Goal: Task Accomplishment & Management: Manage account settings

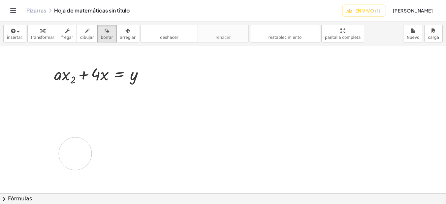
drag, startPoint x: 97, startPoint y: 80, endPoint x: 89, endPoint y: 90, distance: 13.3
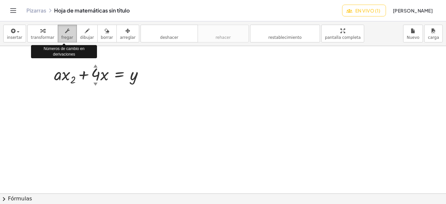
click at [63, 36] on span "fregar" at bounding box center [67, 37] width 12 height 5
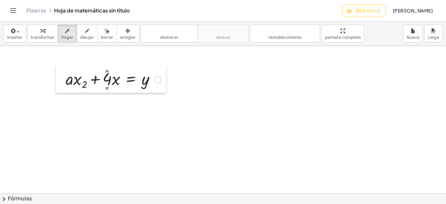
drag, startPoint x: 49, startPoint y: 73, endPoint x: 61, endPoint y: 77, distance: 12.4
click at [61, 77] on div at bounding box center [61, 79] width 10 height 27
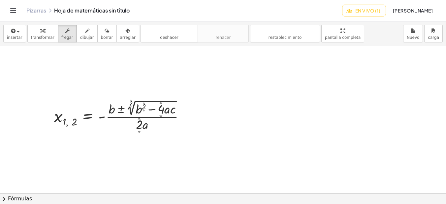
drag, startPoint x: 69, startPoint y: 120, endPoint x: 94, endPoint y: 106, distance: 28.9
click at [94, 106] on div at bounding box center [122, 115] width 142 height 35
click at [64, 123] on div at bounding box center [122, 115] width 142 height 35
click at [72, 126] on div at bounding box center [122, 115] width 142 height 35
click at [29, 69] on div at bounding box center [223, 168] width 446 height 443
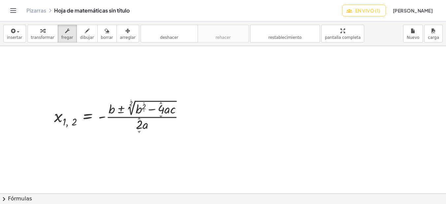
drag, startPoint x: 31, startPoint y: 68, endPoint x: 195, endPoint y: 145, distance: 181.1
click at [195, 145] on div at bounding box center [223, 168] width 446 height 443
drag, startPoint x: 172, startPoint y: 117, endPoint x: 182, endPoint y: 111, distance: 11.7
click at [183, 110] on div at bounding box center [122, 115] width 142 height 35
drag, startPoint x: 185, startPoint y: 116, endPoint x: 205, endPoint y: 64, distance: 55.6
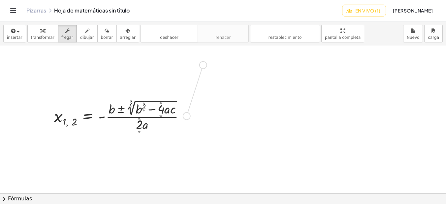
click at [205, 64] on div "x , 1 , 2 = - · ( + b ± 2 ▲ ▼ √ ( + b 2 ▲ ▼ − · 4 ▲ ▼ · a · c ) ) · 2 ▲ ▼ · a F…" at bounding box center [223, 168] width 446 height 443
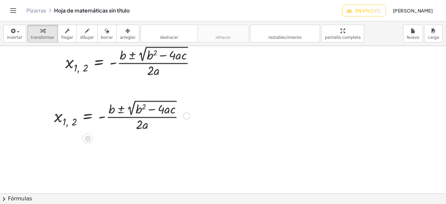
scroll to position [33, 0]
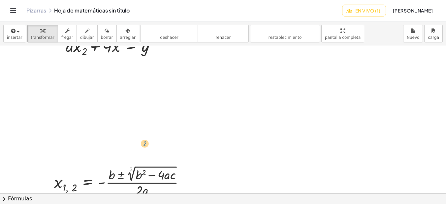
drag, startPoint x: 131, startPoint y: 169, endPoint x: 145, endPoint y: 143, distance: 29.2
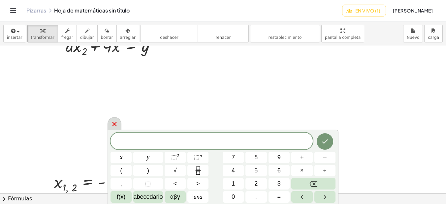
click at [113, 126] on icon at bounding box center [114, 124] width 5 height 5
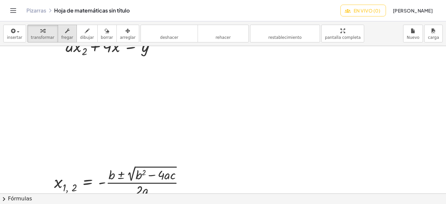
click at [65, 35] on icon "button" at bounding box center [67, 31] width 5 height 8
drag, startPoint x: 113, startPoint y: 179, endPoint x: 117, endPoint y: 153, distance: 26.4
click at [111, 172] on div at bounding box center [122, 181] width 142 height 35
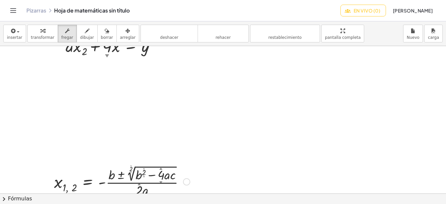
click at [187, 183] on div "Fix a mistake Transform line Copy line as LaTeX Copy derivation as LaTeX Expand…" at bounding box center [186, 182] width 7 height 7
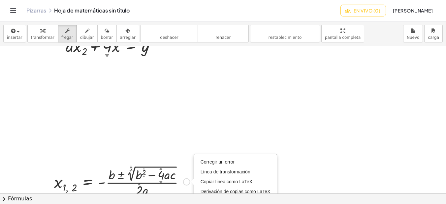
click at [186, 183] on div "Fix a mistake Transform line Copy line as LaTeX Copy derivation as LaTeX Expand…" at bounding box center [186, 182] width 7 height 7
click at [187, 183] on div "Fix a mistake Transform line Copy line as LaTeX Copy derivation as LaTeX Expand…" at bounding box center [186, 182] width 7 height 7
drag, startPoint x: 158, startPoint y: 178, endPoint x: 164, endPoint y: 183, distance: 7.7
click at [88, 182] on div "x , 1 , 2 = - · ( + b ± 2 ▲ ▼ √ ( + b 2 ▲ ▼ + · 139 ▲ ▼ · a · c ) ) · 2 ▲ ▼ · a" at bounding box center [88, 182] width 0 height 0
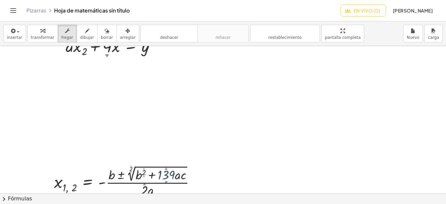
click at [182, 178] on div at bounding box center [127, 181] width 153 height 35
drag, startPoint x: 185, startPoint y: 169, endPoint x: 183, endPoint y: 162, distance: 7.4
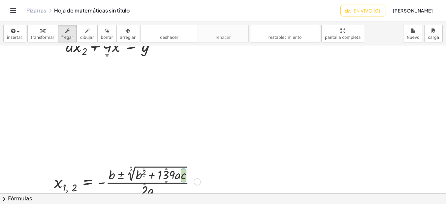
click at [131, 166] on div "▲" at bounding box center [131, 166] width 2 height 2
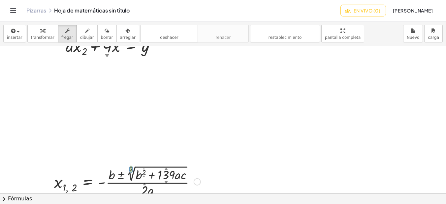
click at [144, 169] on div "▲" at bounding box center [144, 168] width 2 height 3
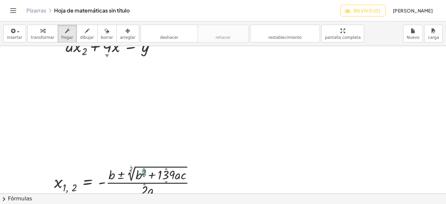
scroll to position [20, 0]
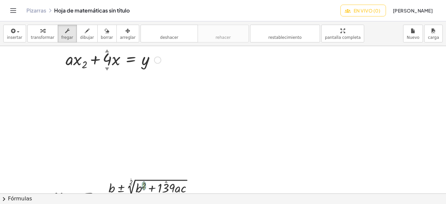
click at [106, 69] on div "▼" at bounding box center [107, 69] width 4 height 6
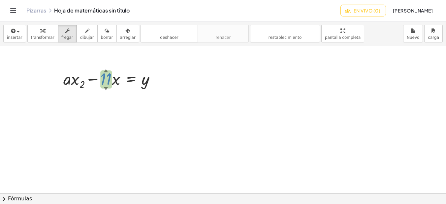
drag, startPoint x: 107, startPoint y: 88, endPoint x: 105, endPoint y: 118, distance: 30.4
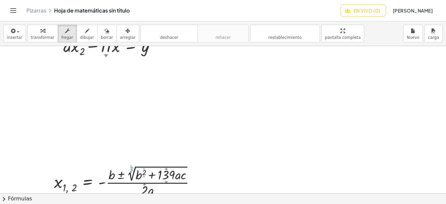
drag, startPoint x: 130, startPoint y: 166, endPoint x: 128, endPoint y: 160, distance: 6.3
drag, startPoint x: 166, startPoint y: 182, endPoint x: 163, endPoint y: 198, distance: 16.9
click at [163, 202] on div "insertar select one: Math Expression Function Text transformar fregar dibujar b…" at bounding box center [223, 112] width 446 height 183
drag, startPoint x: 167, startPoint y: 182, endPoint x: 155, endPoint y: 219, distance: 38.1
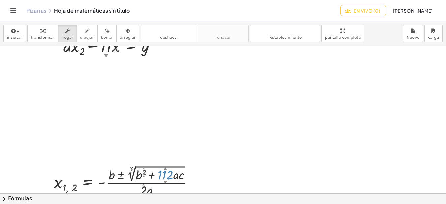
click at [155, 204] on html "Actividades matemáticas comprensibles Comenzar Banco de actividades Trabajo asi…" at bounding box center [223, 102] width 446 height 204
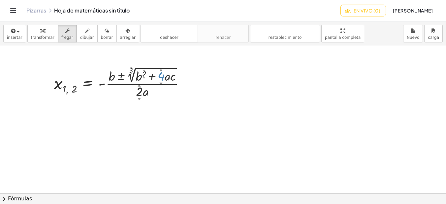
drag, startPoint x: 165, startPoint y: 82, endPoint x: 155, endPoint y: 177, distance: 95.5
click at [155, 177] on div "x , 1 , 2 = - · ( + b ± 3 ▲ ▼ √ ( + b 2 ▲ ▼ + · 4 ▲ ▼ · a · c ) ) · 2 ▲ ▼ · a F…" at bounding box center [223, 135] width 446 height 443
click at [223, 112] on div at bounding box center [223, 135] width 446 height 443
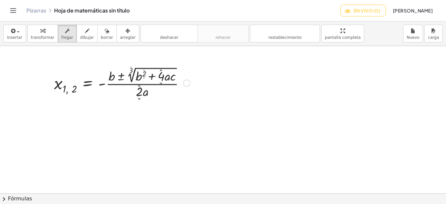
click at [184, 83] on div "Fix a mistake Transform line Copy line as LaTeX Copy derivation as LaTeX Expand…" at bounding box center [186, 83] width 7 height 7
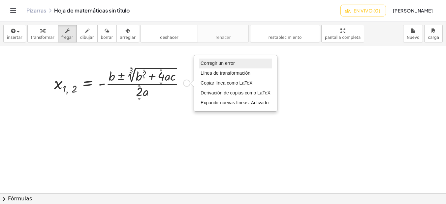
click at [222, 63] on span "Corregir un error" at bounding box center [217, 63] width 34 height 5
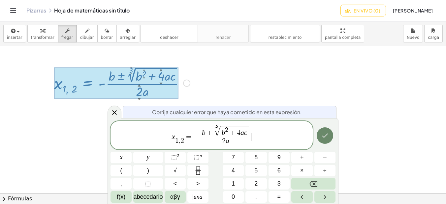
click at [325, 135] on icon "Hecho" at bounding box center [325, 136] width 8 height 8
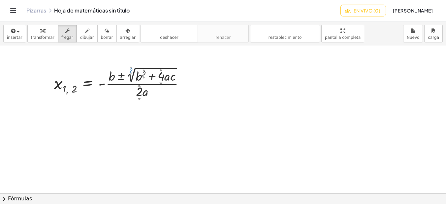
drag, startPoint x: 131, startPoint y: 73, endPoint x: 130, endPoint y: 80, distance: 7.3
click at [88, 83] on div "x , 1 , 2 = - · ( + b ± 2 ▲ ▼ √ ( + b 2 ▲ ▼ + · 4 ▲ ▼ · a · c ) ) · 2 ▲ ▼ · a" at bounding box center [88, 83] width 0 height 0
click at [41, 36] on span "transformar" at bounding box center [42, 37] width 23 height 5
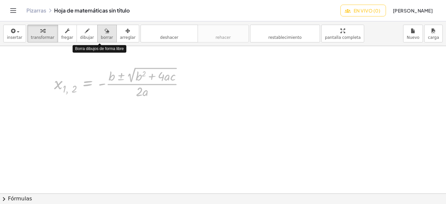
drag, startPoint x: 84, startPoint y: 85, endPoint x: 91, endPoint y: 27, distance: 58.0
click at [91, 27] on div "insertar select one: Math Expression Function Text transformar fregar dibujar b…" at bounding box center [223, 112] width 446 height 183
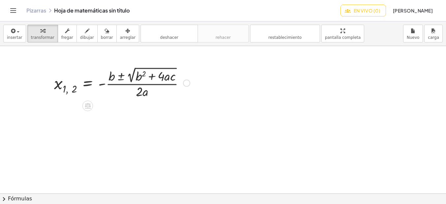
scroll to position [33, 0]
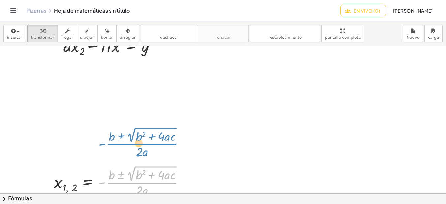
drag, startPoint x: 113, startPoint y: 187, endPoint x: 113, endPoint y: 148, distance: 38.9
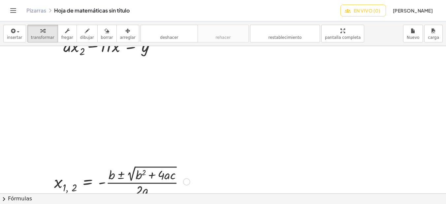
scroll to position [66, 0]
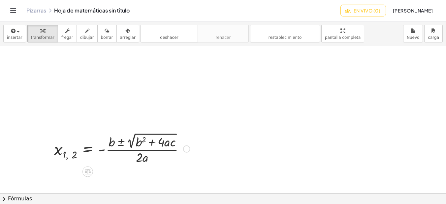
drag, startPoint x: 108, startPoint y: 171, endPoint x: 108, endPoint y: 158, distance: 13.2
click at [108, 158] on div "x , 1 , 2 = - · ( + b ± 2 √ ( + b 2 + · 4 · a · c ) ) · 2 · a Fix a mistake Tra…" at bounding box center [223, 201] width 446 height 443
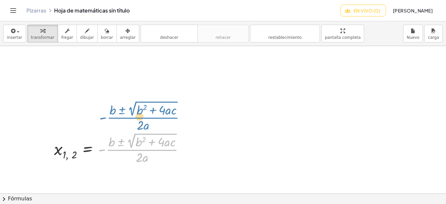
drag, startPoint x: 108, startPoint y: 164, endPoint x: 109, endPoint y: 132, distance: 32.0
click at [109, 132] on div at bounding box center [122, 148] width 142 height 35
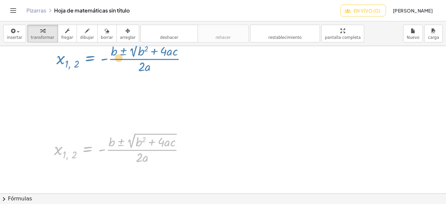
drag, startPoint x: 90, startPoint y: 150, endPoint x: 92, endPoint y: 59, distance: 91.0
click at [92, 59] on div "x , 1 , 2 = - · ( + b ± 2 √ ( + b 2 + · 4 · a · c ) ) · 2 · a x , 1 , 2 = - · (…" at bounding box center [223, 201] width 446 height 443
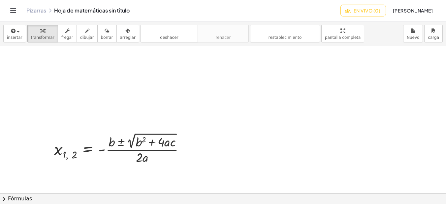
scroll to position [33, 0]
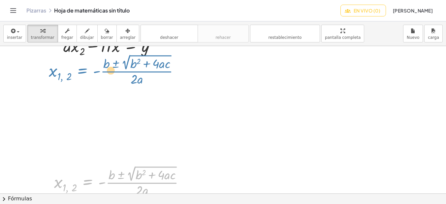
drag, startPoint x: 89, startPoint y: 181, endPoint x: 84, endPoint y: 69, distance: 111.5
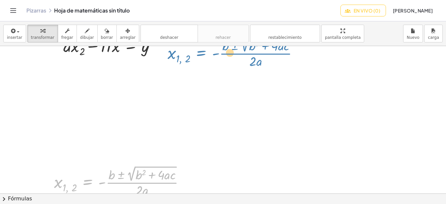
drag, startPoint x: 87, startPoint y: 183, endPoint x: 201, endPoint y: 53, distance: 171.9
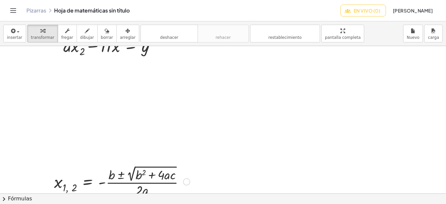
scroll to position [0, 0]
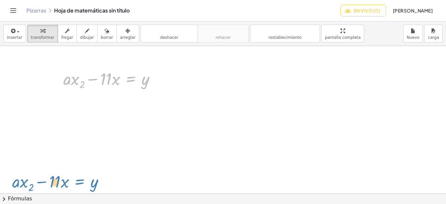
drag, startPoint x: 131, startPoint y: 80, endPoint x: 80, endPoint y: 183, distance: 114.8
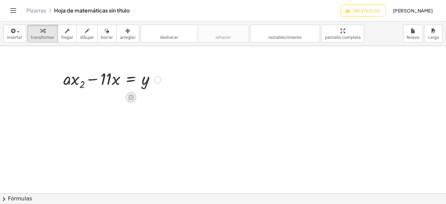
click at [134, 98] on icon at bounding box center [131, 97] width 7 height 7
click at [144, 99] on span "÷" at bounding box center [144, 98] width 4 height 10
click at [132, 98] on icon at bounding box center [131, 98] width 6 height 6
click at [116, 99] on span "−" at bounding box center [118, 98] width 4 height 10
click at [156, 80] on div at bounding box center [157, 79] width 7 height 7
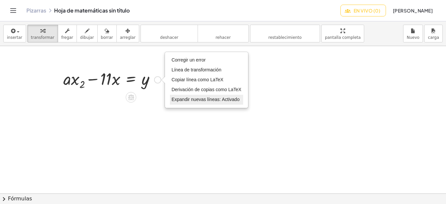
click at [206, 99] on span "Expandir nuevas líneas: Activado" at bounding box center [205, 99] width 68 height 5
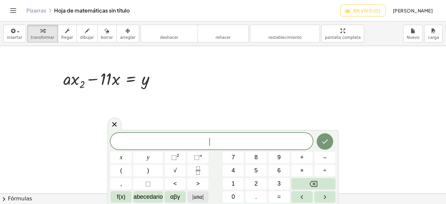
click at [196, 198] on span "| una |" at bounding box center [197, 197] width 11 height 9
click at [196, 197] on span "| una |" at bounding box center [197, 197] width 11 height 9
click at [280, 198] on span "=" at bounding box center [279, 197] width 4 height 9
click at [322, 141] on icon "Hecho" at bounding box center [325, 141] width 6 height 4
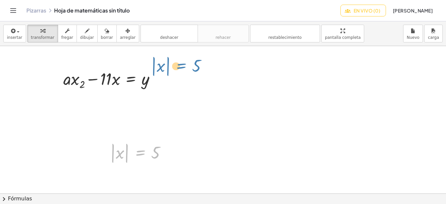
drag, startPoint x: 132, startPoint y: 153, endPoint x: 172, endPoint y: 66, distance: 96.0
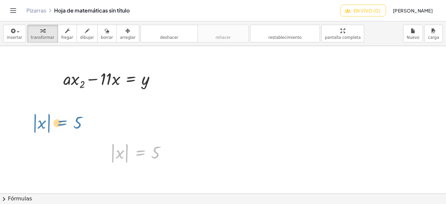
drag, startPoint x: 142, startPoint y: 152, endPoint x: 65, endPoint y: 122, distance: 83.2
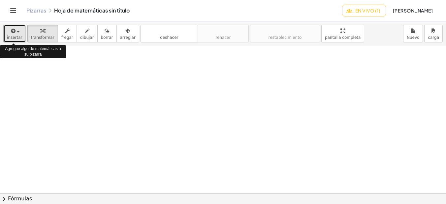
click at [17, 32] on span "button" at bounding box center [18, 31] width 3 height 1
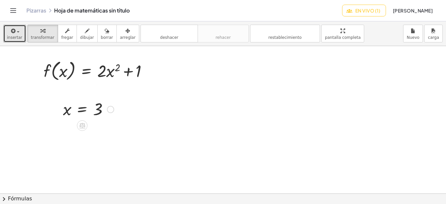
click at [75, 111] on div at bounding box center [88, 109] width 57 height 22
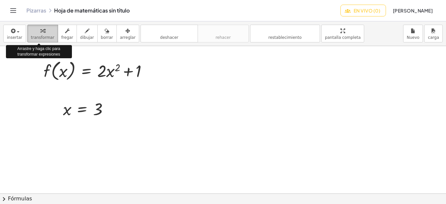
click at [38, 35] on span "transformar" at bounding box center [42, 37] width 23 height 5
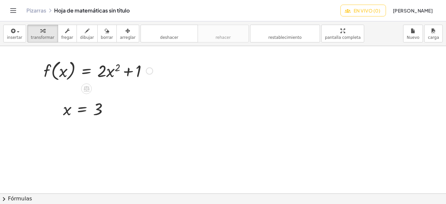
click at [53, 67] on div at bounding box center [98, 70] width 116 height 25
click at [40, 33] on icon "button" at bounding box center [42, 31] width 5 height 8
click at [85, 73] on div at bounding box center [98, 70] width 116 height 25
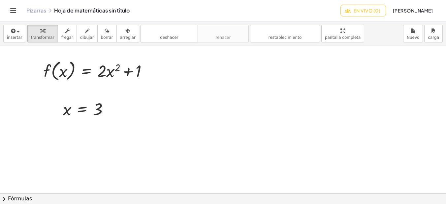
click at [11, 10] on icon "Alternar navegación" at bounding box center [13, 11] width 8 height 8
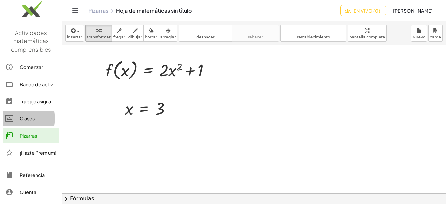
click at [29, 117] on div "Clases" at bounding box center [38, 119] width 37 height 8
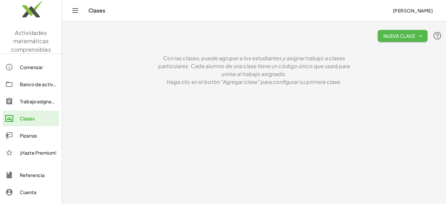
click at [421, 37] on icon "button" at bounding box center [420, 36] width 6 height 6
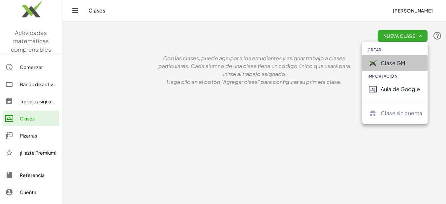
click at [398, 64] on div "Clase GM" at bounding box center [401, 63] width 42 height 8
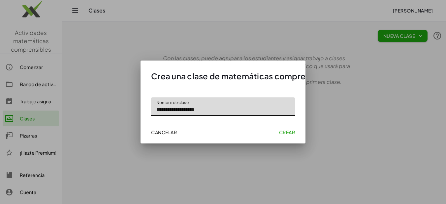
type input "**********"
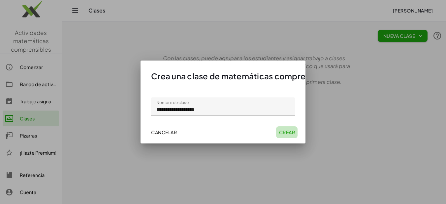
click at [281, 133] on font "Crear" at bounding box center [287, 133] width 16 height 6
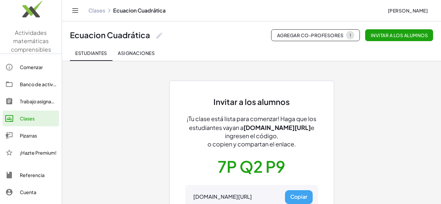
scroll to position [33, 0]
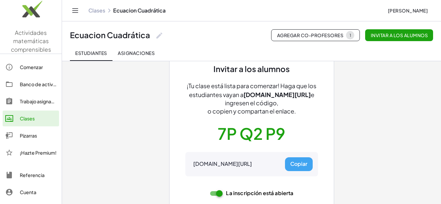
click at [141, 91] on div "Invitar a los alumnos ¡Tu clase está lista para comenzar! [PERSON_NAME] que los…" at bounding box center [251, 125] width 379 height 195
click at [109, 92] on div "Invitar a los alumnos ¡Tu clase está lista para comenzar! [PERSON_NAME] que los…" at bounding box center [251, 125] width 379 height 195
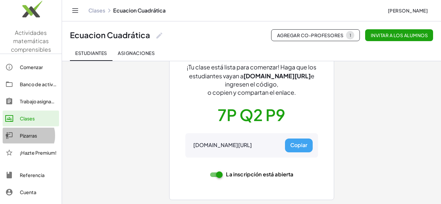
click at [32, 134] on div "Pizarras" at bounding box center [38, 136] width 37 height 8
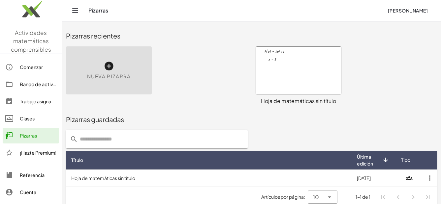
drag, startPoint x: 309, startPoint y: 83, endPoint x: 267, endPoint y: 100, distance: 45.4
click at [267, 100] on div "Hoja de matemáticas sin título" at bounding box center [298, 101] width 86 height 8
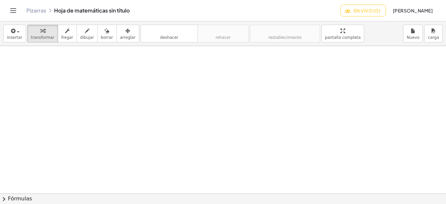
click at [14, 10] on icon "Alternar navegación" at bounding box center [13, 11] width 8 height 8
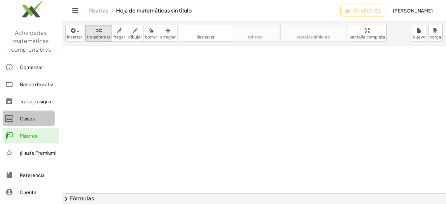
click at [29, 118] on div "Clases" at bounding box center [38, 119] width 37 height 8
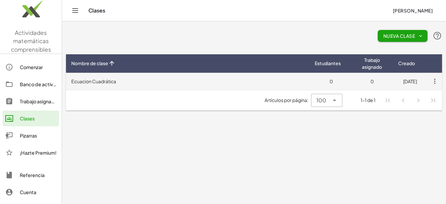
click at [94, 82] on font "Ecuacion Cuadrática" at bounding box center [93, 81] width 45 height 6
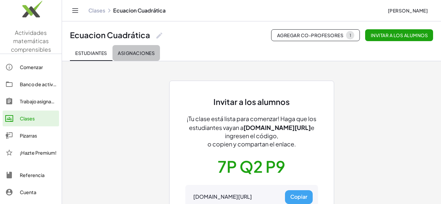
click at [141, 53] on font "Asignaciones" at bounding box center [136, 53] width 37 height 6
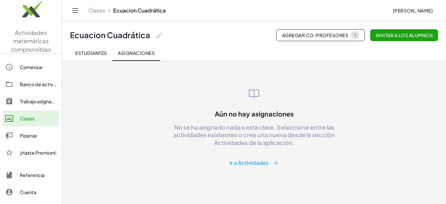
click at [275, 165] on icon at bounding box center [275, 164] width 6 height 6
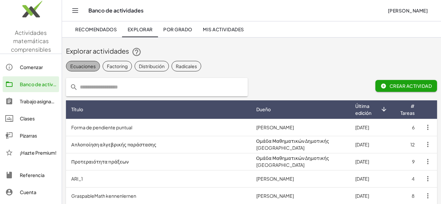
click at [81, 66] on font "Ecuaciones" at bounding box center [82, 66] width 25 height 7
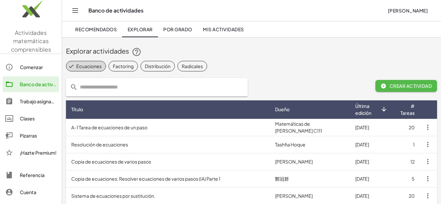
click at [407, 85] on font "Crear actividad" at bounding box center [410, 86] width 43 height 6
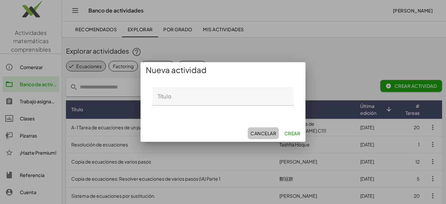
click at [265, 134] on font "Cancelar" at bounding box center [263, 134] width 26 height 6
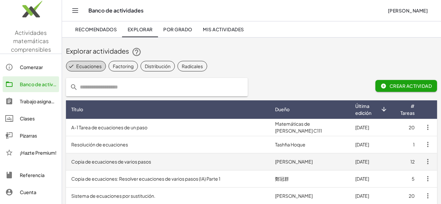
scroll to position [66, 0]
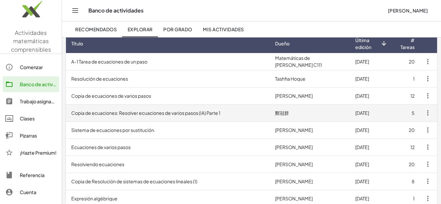
click at [120, 112] on font "Copia de ecuaciones: Resolver ecuaciones de varios pasos (IA) Parte 1" at bounding box center [145, 113] width 149 height 6
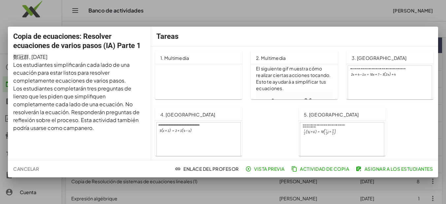
click at [261, 172] on font "Vista previa" at bounding box center [269, 169] width 31 height 6
click at [389, 172] on font "Asignar a los estudiantes" at bounding box center [398, 169] width 69 height 6
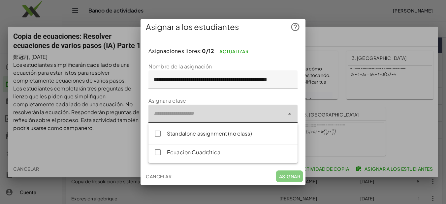
click at [216, 116] on div at bounding box center [216, 114] width 136 height 18
click at [160, 142] on div "Tarea independiente (sin clase) Ecuacion Cuadrática" at bounding box center [222, 143] width 149 height 40
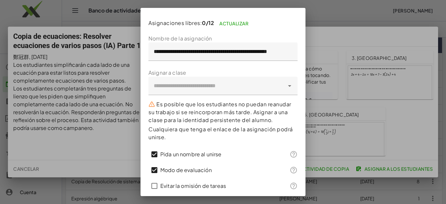
scroll to position [40, 0]
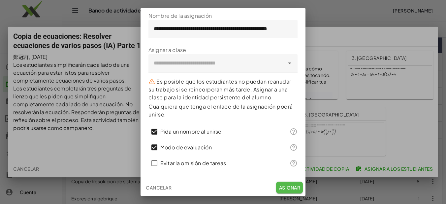
click at [284, 186] on font "Asignar" at bounding box center [289, 188] width 21 height 6
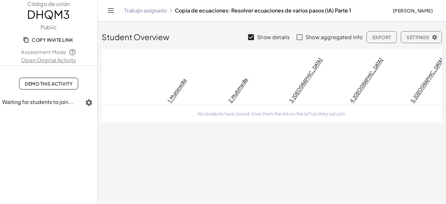
click at [226, 41] on div "Student Overview Show details Show aggregated info Export Settings" at bounding box center [272, 33] width 340 height 24
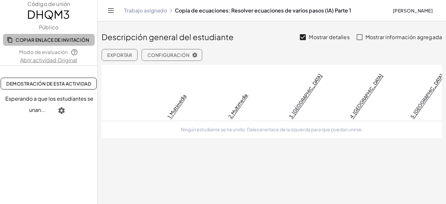
click at [20, 41] on font "Copiar enlace de invitación" at bounding box center [52, 40] width 74 height 6
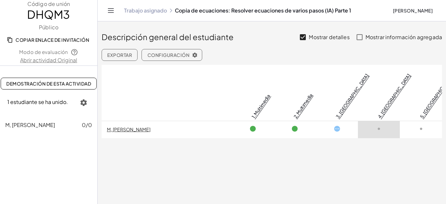
click at [130, 127] on link "M, [PERSON_NAME]" at bounding box center [129, 130] width 44 height 6
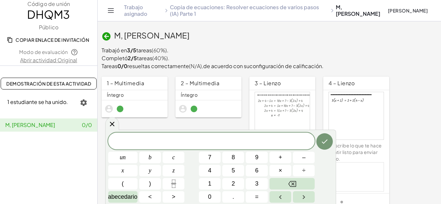
click at [245, 127] on div "2 – Multimedia Íntegro" at bounding box center [282, 144] width 74 height 142
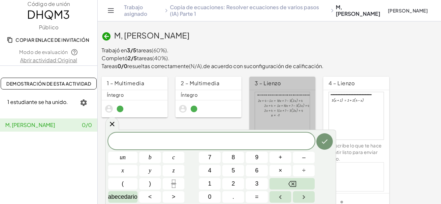
click at [277, 115] on div at bounding box center [282, 115] width 55 height 47
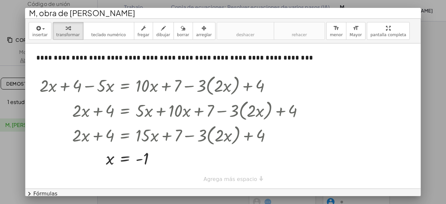
click at [436, 50] on div at bounding box center [223, 102] width 446 height 204
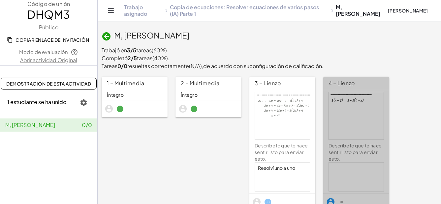
click at [344, 85] on div "4 – Lienzo" at bounding box center [356, 83] width 66 height 13
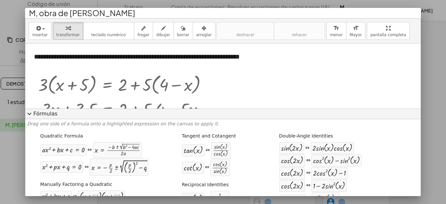
click at [439, 122] on div at bounding box center [223, 102] width 446 height 204
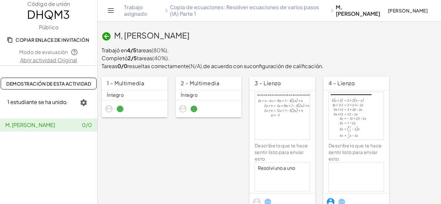
scroll to position [60, 0]
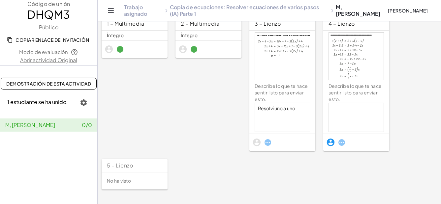
click at [126, 167] on div "5 – Lienzo No ha visto" at bounding box center [135, 174] width 74 height 39
click at [122, 183] on div "5 – Lienzo No ha visto" at bounding box center [135, 174] width 74 height 39
click at [35, 101] on span "1 estudiante se ha unido." at bounding box center [37, 102] width 61 height 7
drag, startPoint x: 35, startPoint y: 101, endPoint x: 36, endPoint y: 126, distance: 25.7
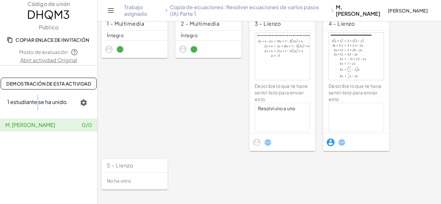
click at [36, 126] on span "M, [PERSON_NAME]" at bounding box center [30, 125] width 50 height 7
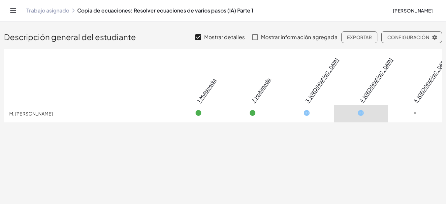
click at [38, 111] on link "M, [PERSON_NAME]" at bounding box center [31, 114] width 44 height 6
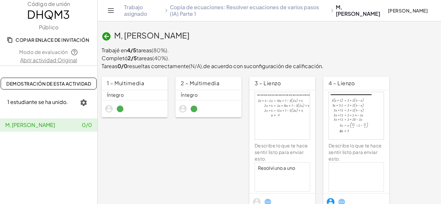
click at [369, 134] on div at bounding box center [356, 115] width 55 height 47
click at [0, 0] on button "×" at bounding box center [0, 0] width 0 height 0
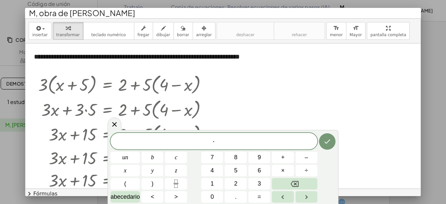
click at [442, 79] on div at bounding box center [223, 102] width 446 height 204
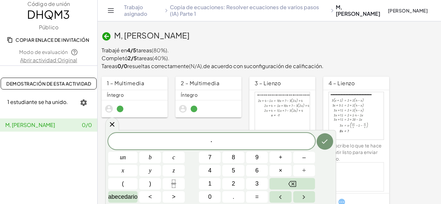
scroll to position [60, 0]
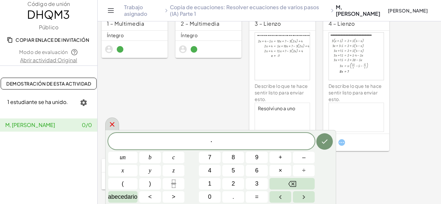
click at [111, 125] on icon at bounding box center [112, 125] width 8 height 8
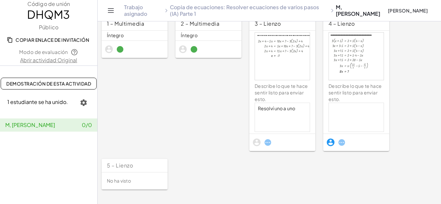
scroll to position [0, 0]
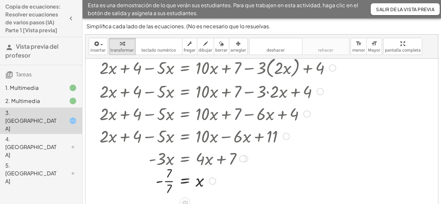
click at [167, 182] on div at bounding box center [217, 180] width 243 height 33
click at [167, 182] on div at bounding box center [217, 181] width 243 height 22
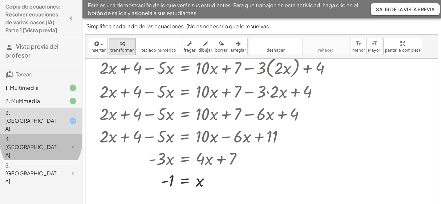
click at [20, 135] on div "4. [GEOGRAPHIC_DATA]" at bounding box center [31, 147] width 53 height 24
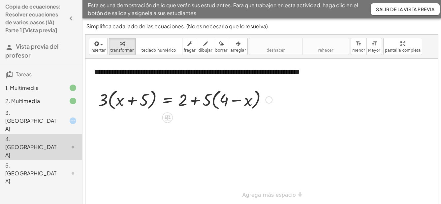
click at [105, 100] on div at bounding box center [185, 99] width 180 height 25
drag, startPoint x: 207, startPoint y: 103, endPoint x: 218, endPoint y: 103, distance: 10.5
click at [218, 103] on div at bounding box center [185, 99] width 180 height 25
drag, startPoint x: 225, startPoint y: 102, endPoint x: 206, endPoint y: 101, distance: 18.8
click at [206, 101] on div at bounding box center [185, 99] width 180 height 25
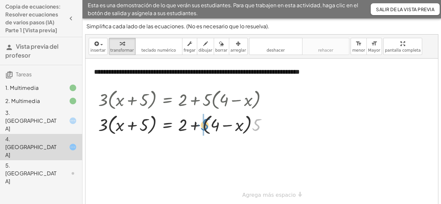
drag, startPoint x: 257, startPoint y: 125, endPoint x: 206, endPoint y: 125, distance: 51.4
click at [206, 125] on div at bounding box center [185, 124] width 180 height 25
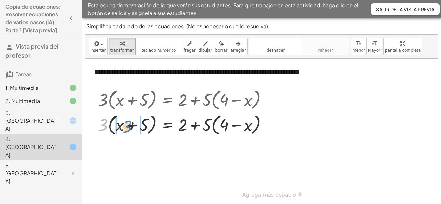
drag, startPoint x: 105, startPoint y: 124, endPoint x: 130, endPoint y: 126, distance: 24.1
click at [130, 126] on div at bounding box center [185, 124] width 180 height 25
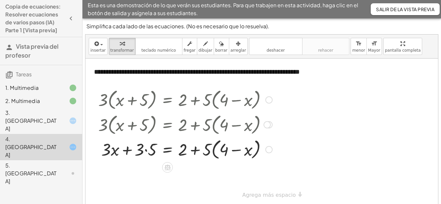
click at [145, 150] on div at bounding box center [185, 149] width 180 height 25
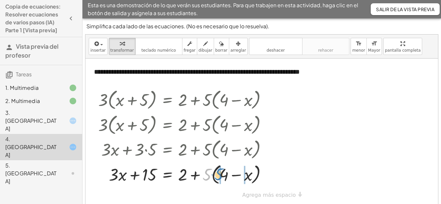
drag, startPoint x: 208, startPoint y: 176, endPoint x: 220, endPoint y: 175, distance: 11.9
click at [213, 175] on div at bounding box center [185, 174] width 180 height 22
click at [194, 176] on div at bounding box center [185, 174] width 180 height 22
click at [202, 175] on div at bounding box center [185, 174] width 180 height 22
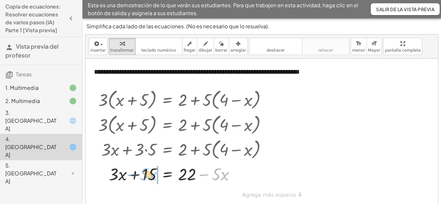
drag, startPoint x: 202, startPoint y: 175, endPoint x: 130, endPoint y: 175, distance: 72.2
click at [130, 175] on div at bounding box center [185, 174] width 180 height 22
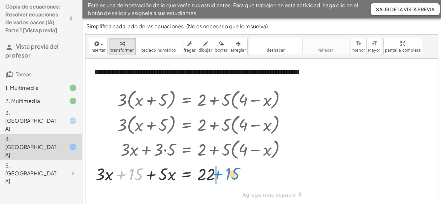
drag, startPoint x: 121, startPoint y: 174, endPoint x: 219, endPoint y: 174, distance: 97.2
click at [219, 174] on div at bounding box center [193, 174] width 203 height 22
click at [224, 175] on div at bounding box center [204, 174] width 180 height 22
click at [152, 175] on div at bounding box center [204, 174] width 180 height 22
click at [152, 101] on div at bounding box center [204, 99] width 180 height 25
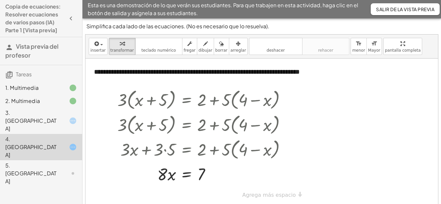
click at [57, 162] on div "5. [GEOGRAPHIC_DATA]" at bounding box center [31, 174] width 53 height 24
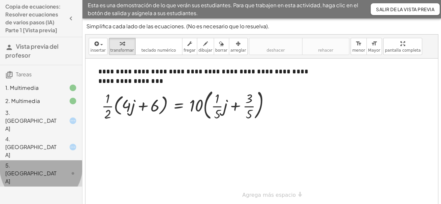
click at [26, 162] on div "5. [GEOGRAPHIC_DATA]" at bounding box center [31, 174] width 53 height 24
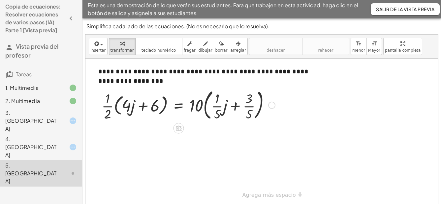
click at [114, 105] on div at bounding box center [188, 105] width 180 height 36
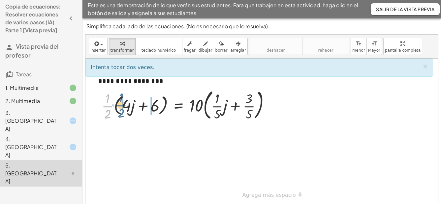
drag, startPoint x: 111, startPoint y: 107, endPoint x: 124, endPoint y: 106, distance: 13.6
click at [124, 106] on div at bounding box center [188, 105] width 180 height 36
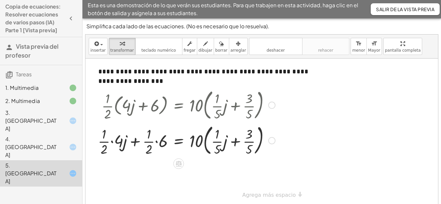
click at [157, 142] on div at bounding box center [187, 141] width 184 height 36
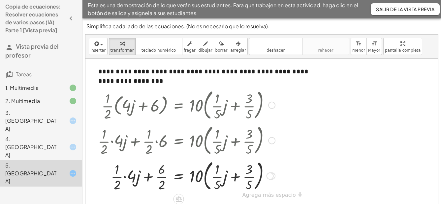
click at [164, 178] on div at bounding box center [187, 176] width 184 height 36
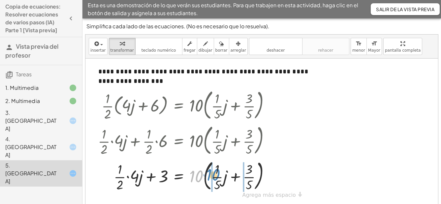
drag, startPoint x: 202, startPoint y: 178, endPoint x: 217, endPoint y: 178, distance: 15.2
click at [218, 177] on div at bounding box center [187, 176] width 184 height 36
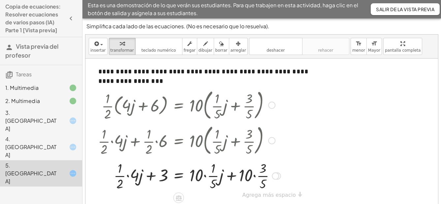
click at [205, 177] on div at bounding box center [189, 175] width 189 height 33
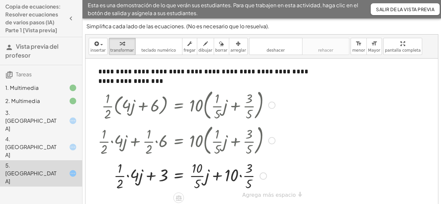
click at [199, 176] on div at bounding box center [187, 175] width 184 height 33
click at [234, 176] on div at bounding box center [187, 175] width 184 height 33
click at [239, 169] on div at bounding box center [187, 175] width 184 height 33
click at [231, 176] on div at bounding box center [187, 175] width 184 height 33
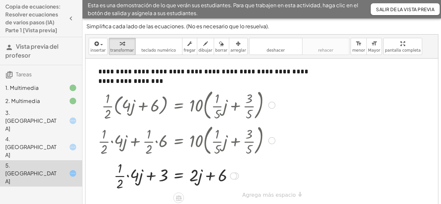
click at [128, 176] on div at bounding box center [187, 175] width 184 height 33
click at [134, 177] on div at bounding box center [187, 175] width 184 height 33
drag, startPoint x: 152, startPoint y: 177, endPoint x: 226, endPoint y: 177, distance: 74.2
click at [226, 177] on div at bounding box center [187, 175] width 184 height 22
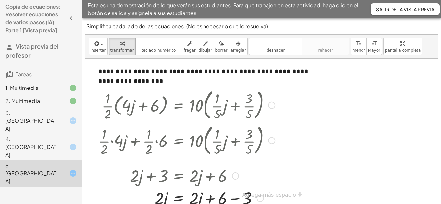
click at [235, 199] on div at bounding box center [187, 198] width 184 height 22
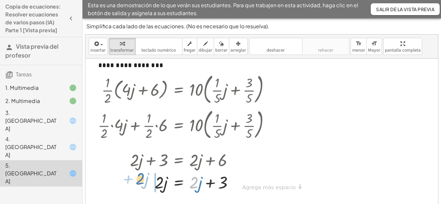
scroll to position [9, 0]
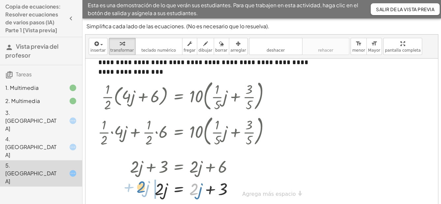
drag, startPoint x: 192, startPoint y: 184, endPoint x: 139, endPoint y: 182, distance: 52.8
click at [139, 182] on div at bounding box center [187, 189] width 184 height 22
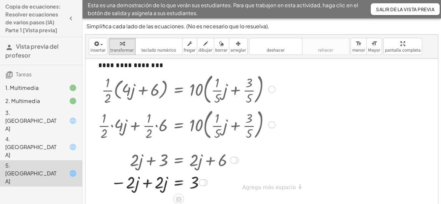
click at [147, 184] on div at bounding box center [187, 182] width 184 height 22
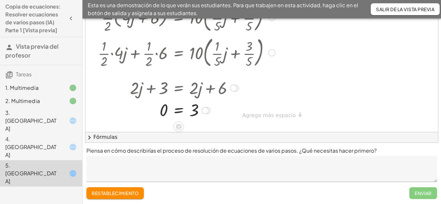
scroll to position [66, 0]
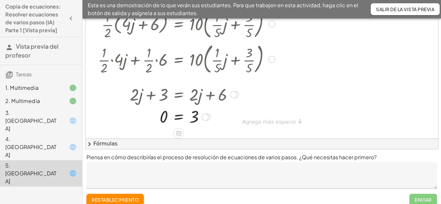
click at [205, 118] on div at bounding box center [204, 117] width 7 height 7
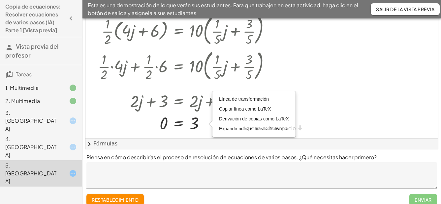
scroll to position [73, 0]
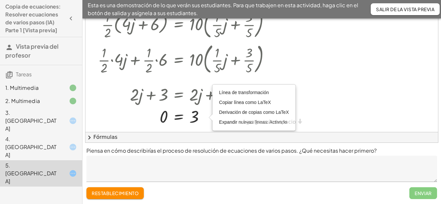
click at [321, 108] on div at bounding box center [261, 54] width 352 height 154
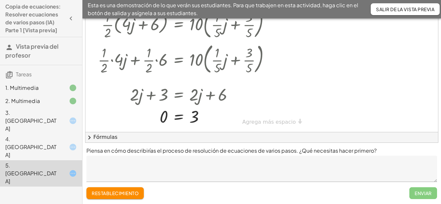
scroll to position [9, 0]
click at [114, 194] on font "restablecimiento" at bounding box center [115, 194] width 47 height 6
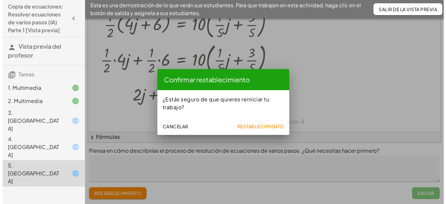
scroll to position [0, 0]
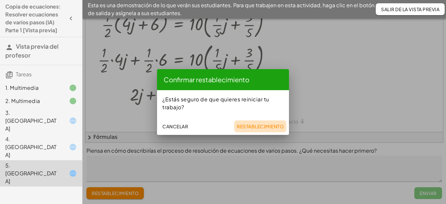
click at [249, 125] on font "Restablecimiento" at bounding box center [260, 127] width 47 height 6
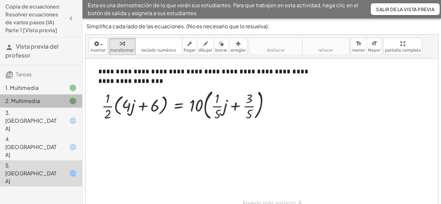
click at [28, 99] on div "2. Multimedia" at bounding box center [31, 101] width 53 height 8
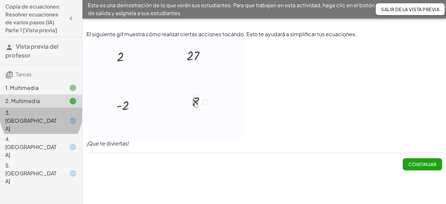
click at [25, 116] on div "3. [GEOGRAPHIC_DATA]" at bounding box center [31, 121] width 53 height 24
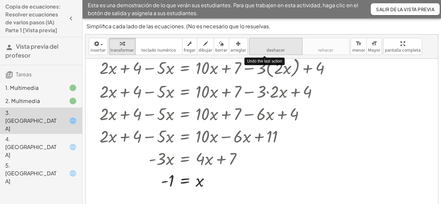
click at [271, 48] on span "deshacer" at bounding box center [275, 50] width 18 height 5
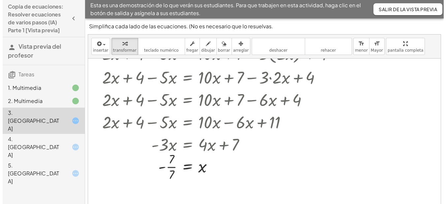
scroll to position [14, 0]
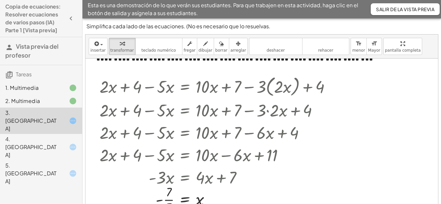
click at [26, 102] on div "2. Multimedia" at bounding box center [31, 101] width 53 height 8
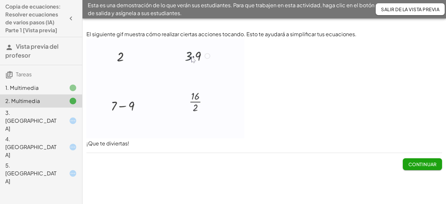
click at [23, 74] on span "Tareas" at bounding box center [24, 74] width 16 height 7
click at [41, 47] on span "Vista previa del profesor" at bounding box center [31, 51] width 53 height 16
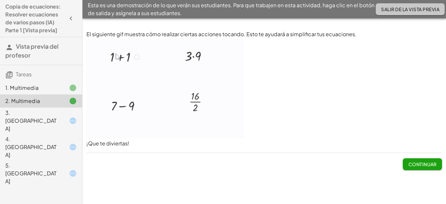
click at [391, 9] on font "Salir de la vista previa" at bounding box center [410, 9] width 58 height 6
